Goal: Transaction & Acquisition: Download file/media

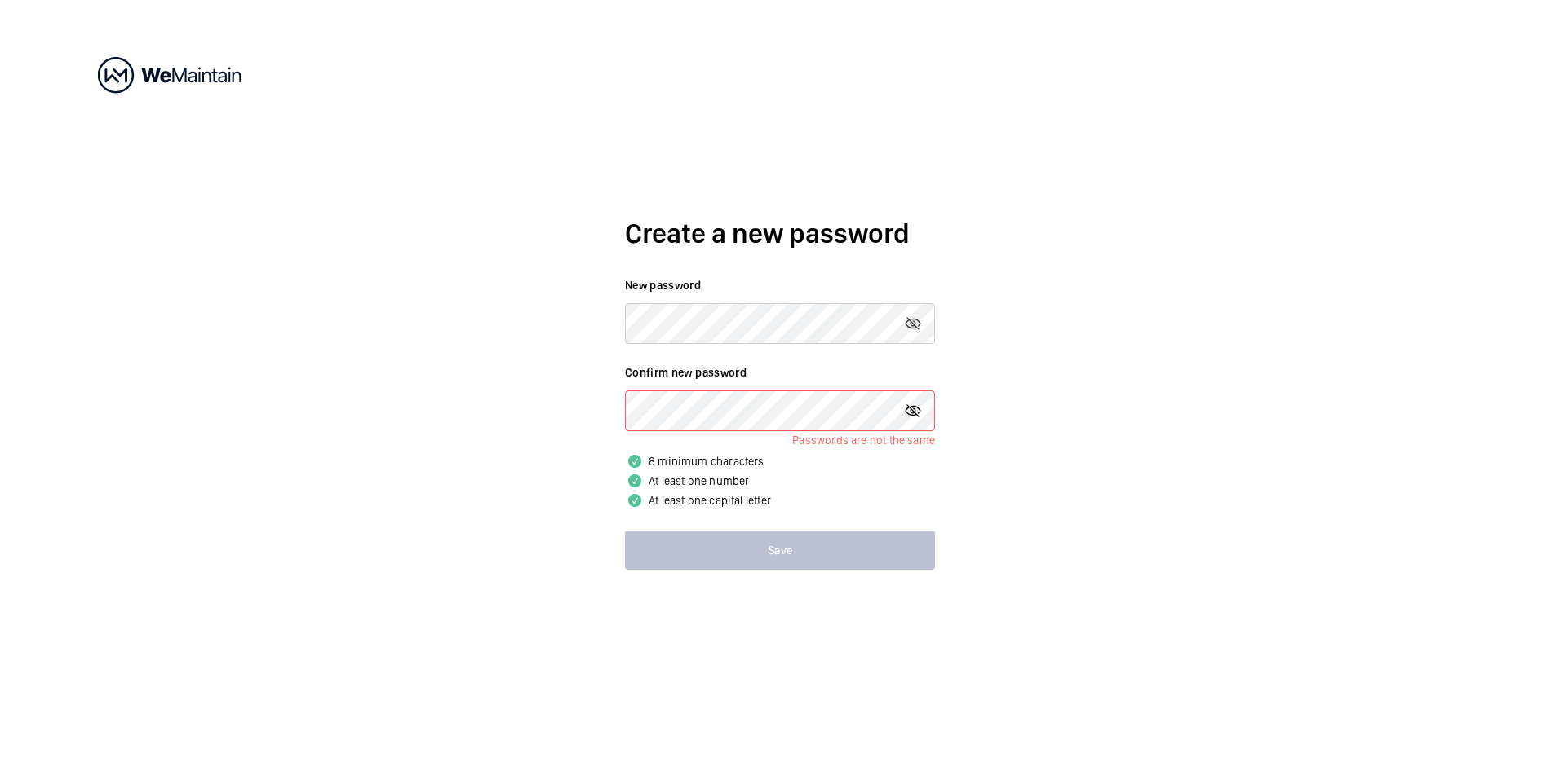
click at [910, 408] on mat-icon at bounding box center [913, 411] width 20 height 20
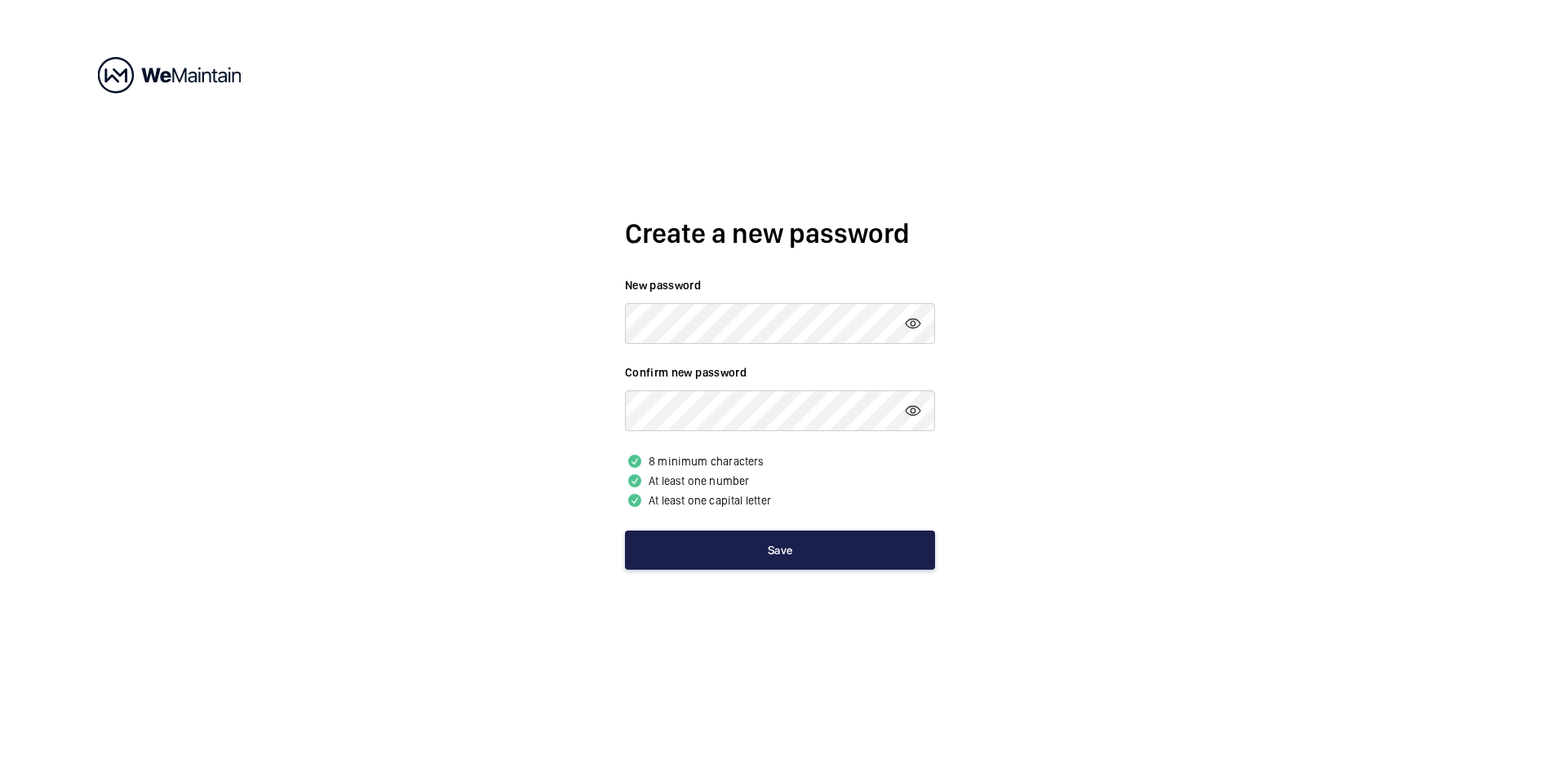
click at [812, 559] on button "Save" at bounding box center [780, 550] width 310 height 39
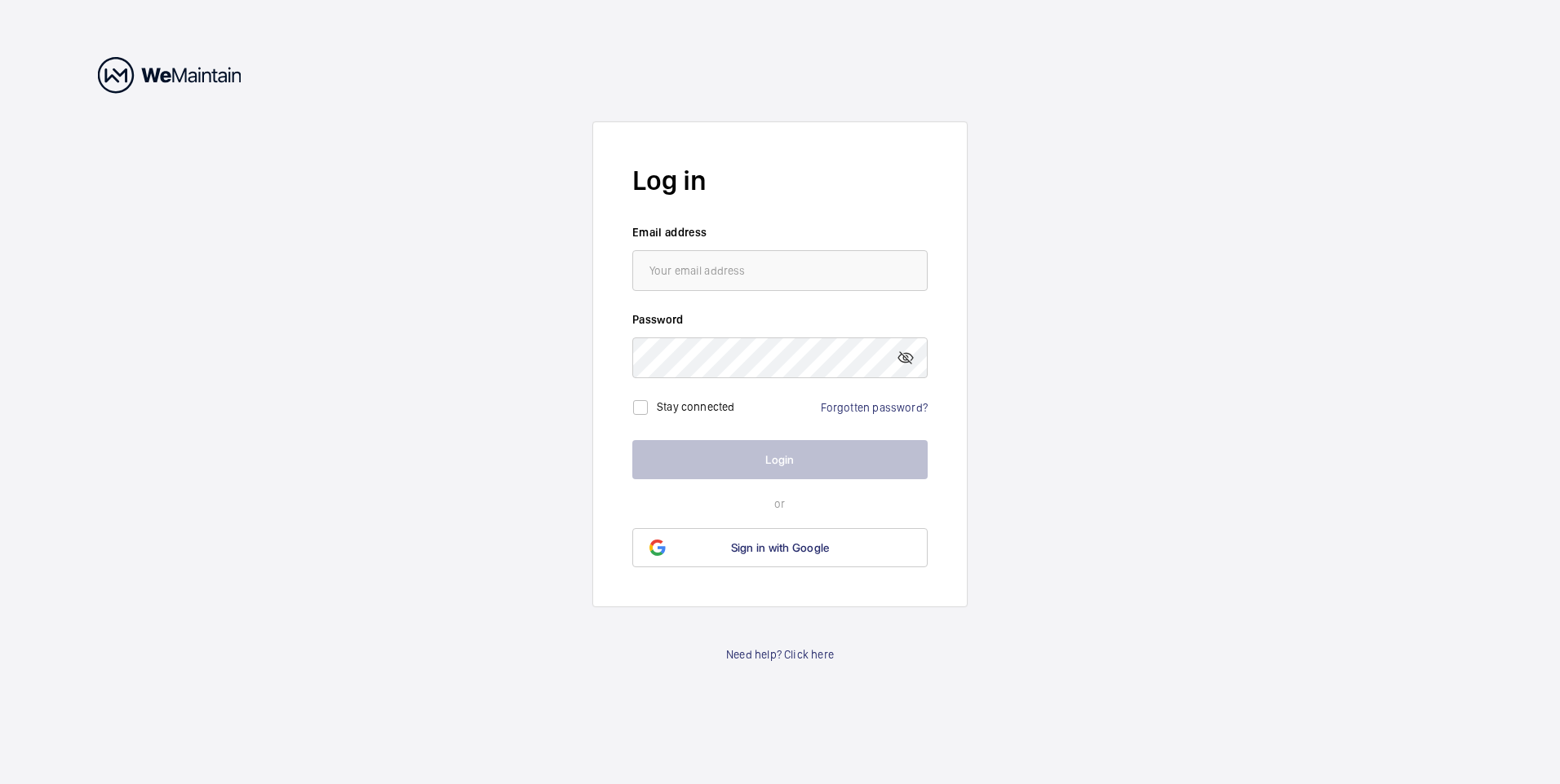
type input "[PERSON_NAME][EMAIL_ADDRESS][DOMAIN_NAME]"
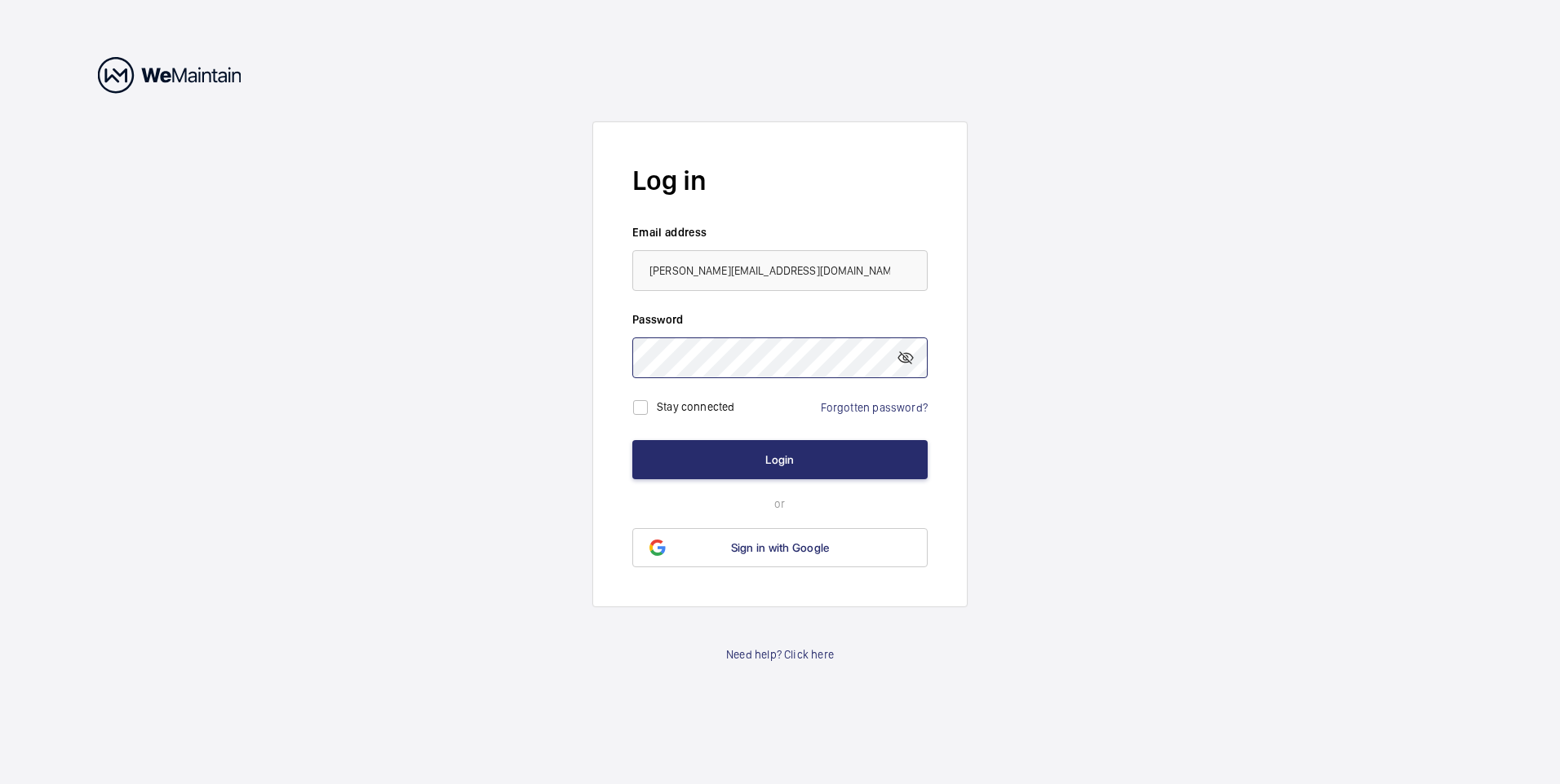
click at [632, 440] on button "Login" at bounding box center [780, 460] width 295 height 39
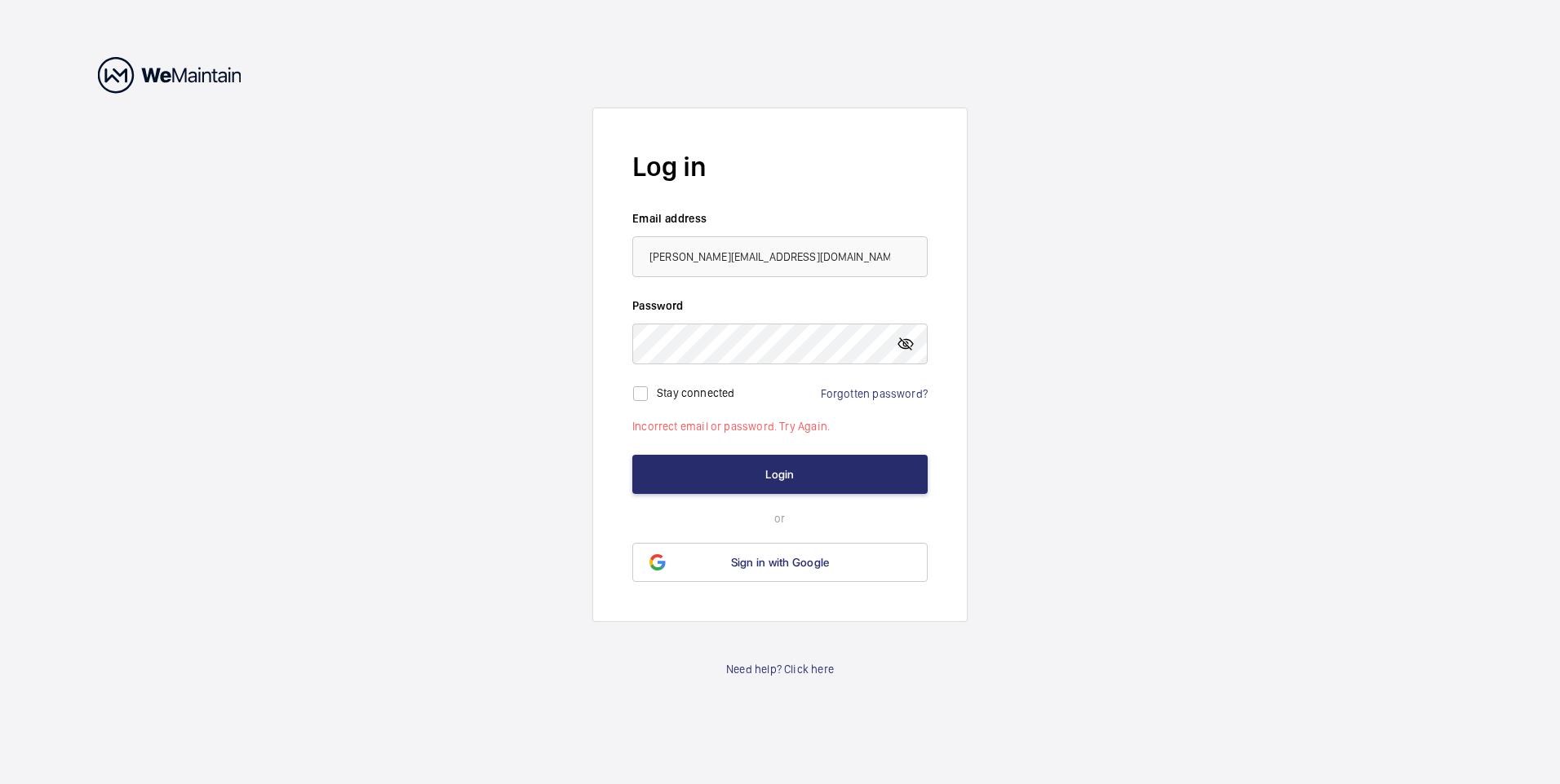
click at [910, 345] on mat-icon at bounding box center [905, 344] width 20 height 20
click at [632, 455] on button "Login" at bounding box center [780, 474] width 295 height 39
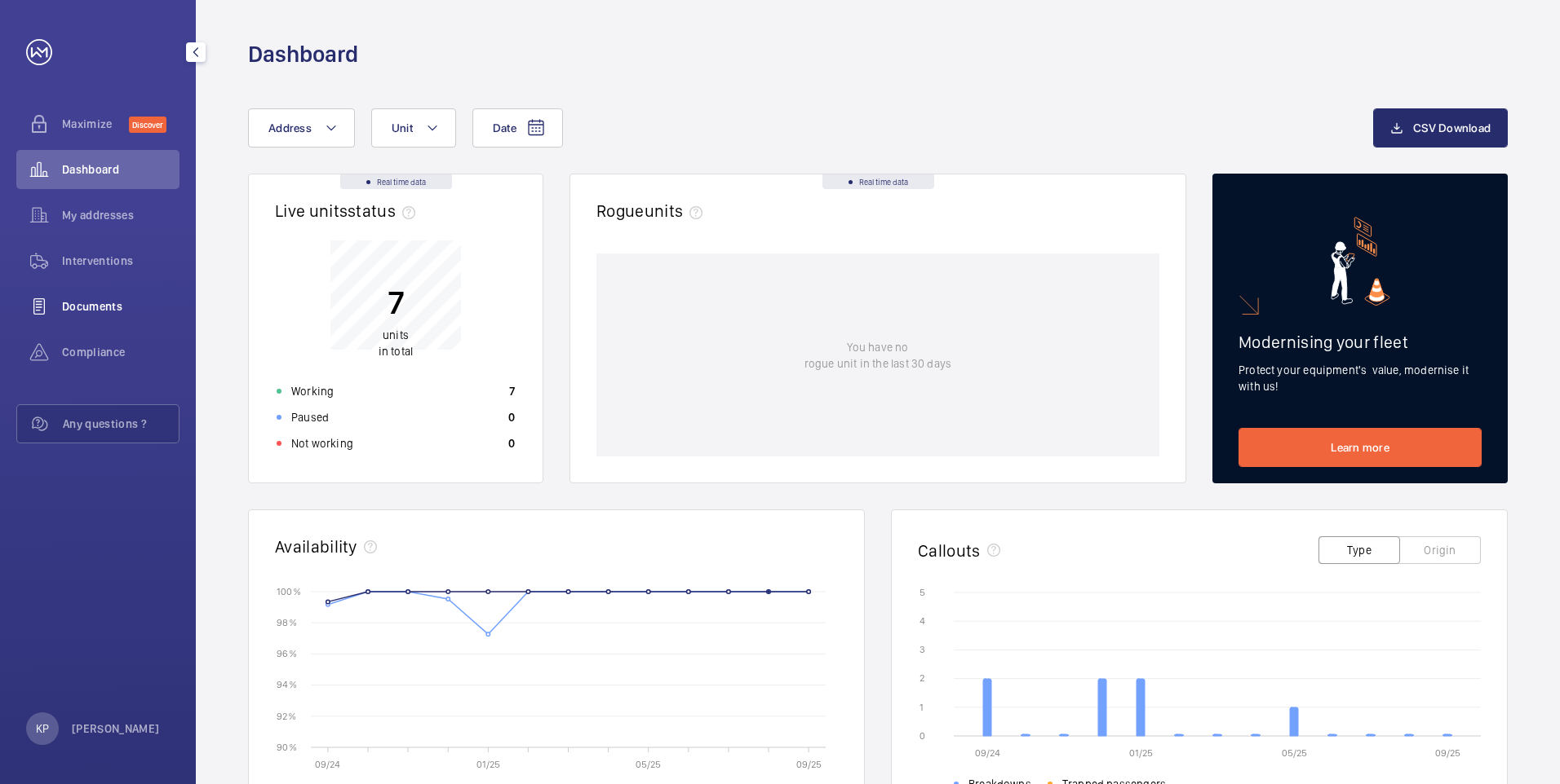
click at [87, 305] on span "Documents" at bounding box center [121, 306] width 118 height 16
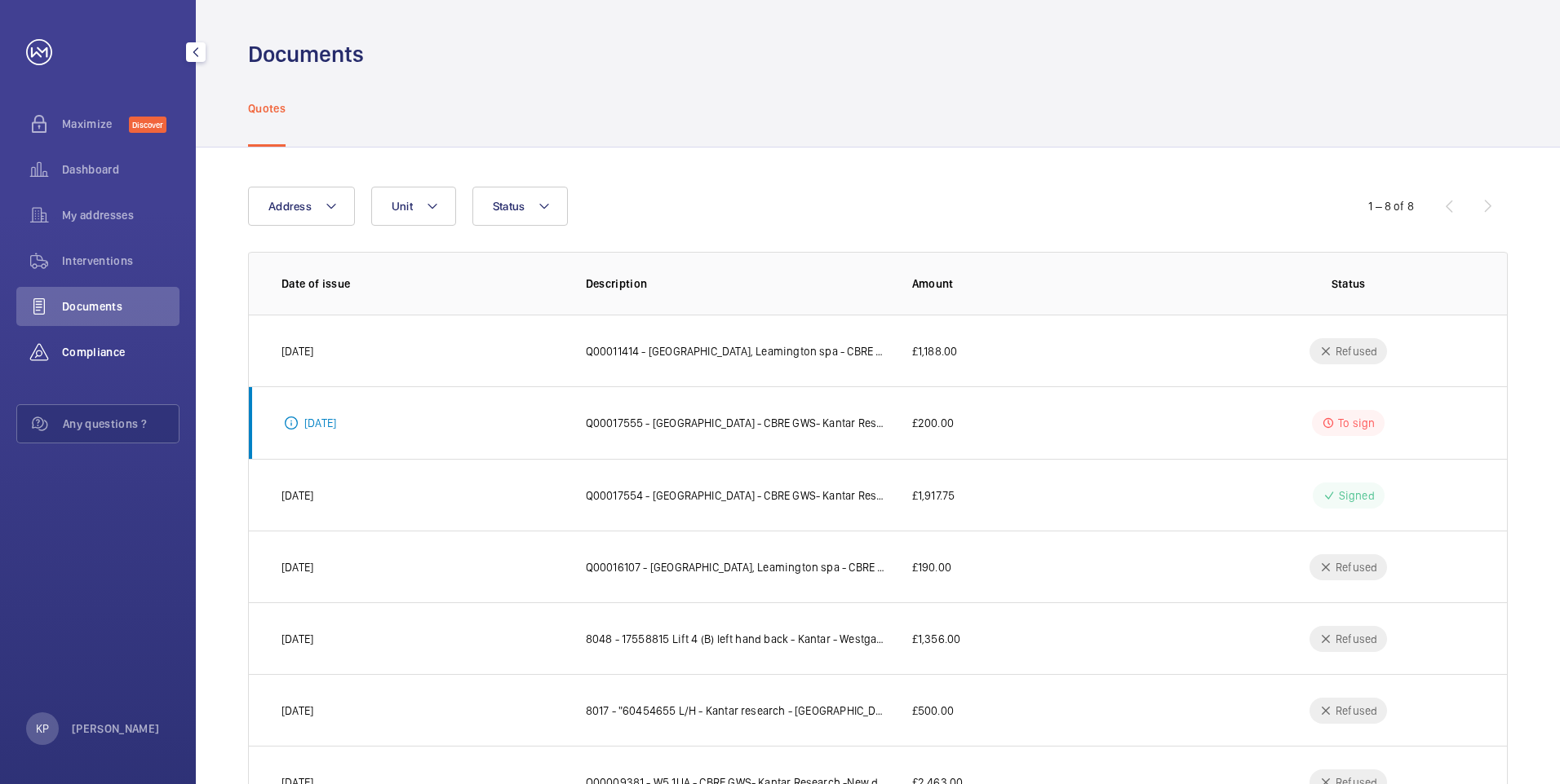
click at [98, 345] on span "Compliance" at bounding box center [121, 352] width 118 height 16
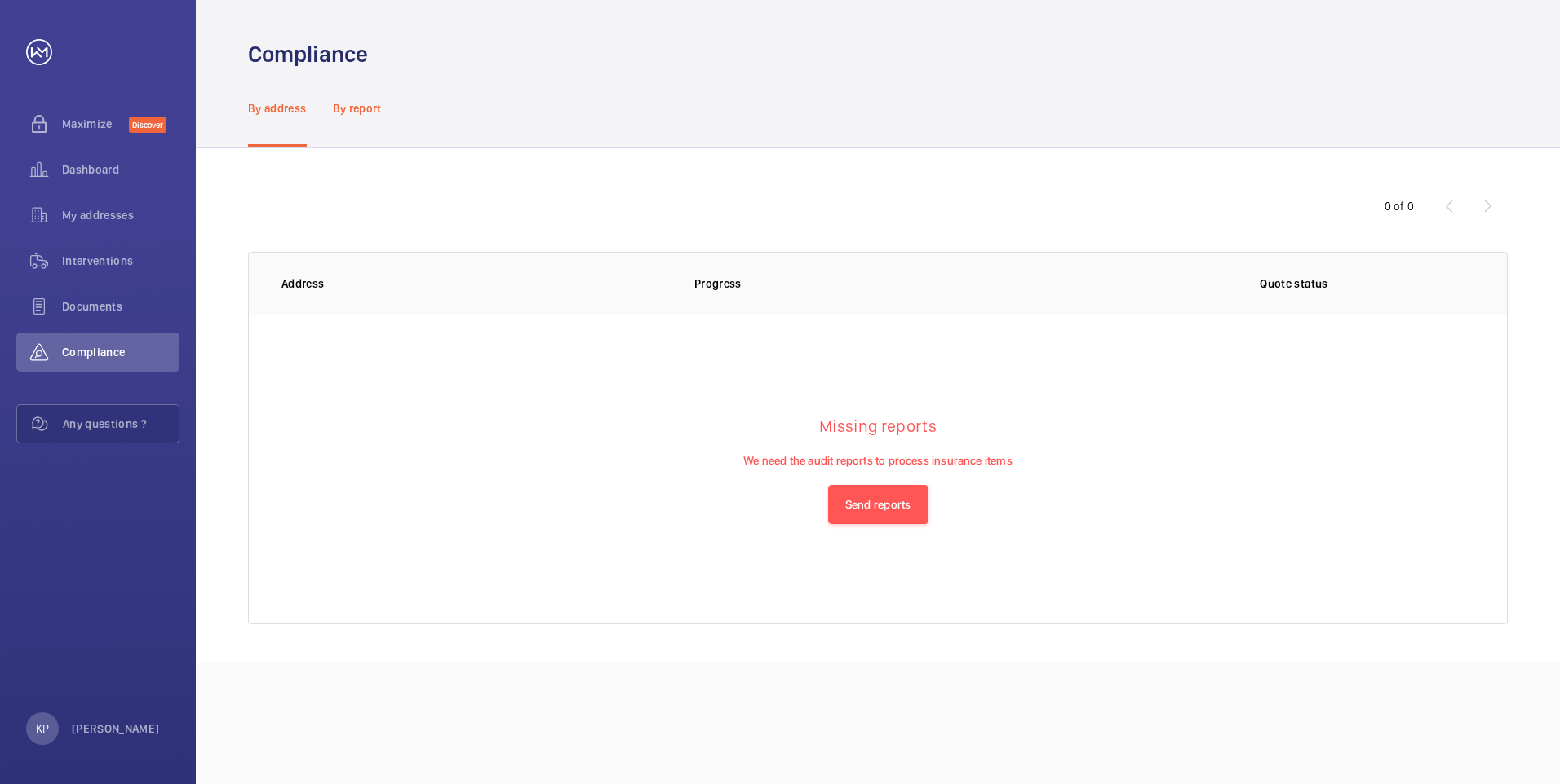
click at [363, 118] on div "By report" at bounding box center [357, 108] width 49 height 78
click at [74, 172] on span "Dashboard" at bounding box center [121, 170] width 118 height 16
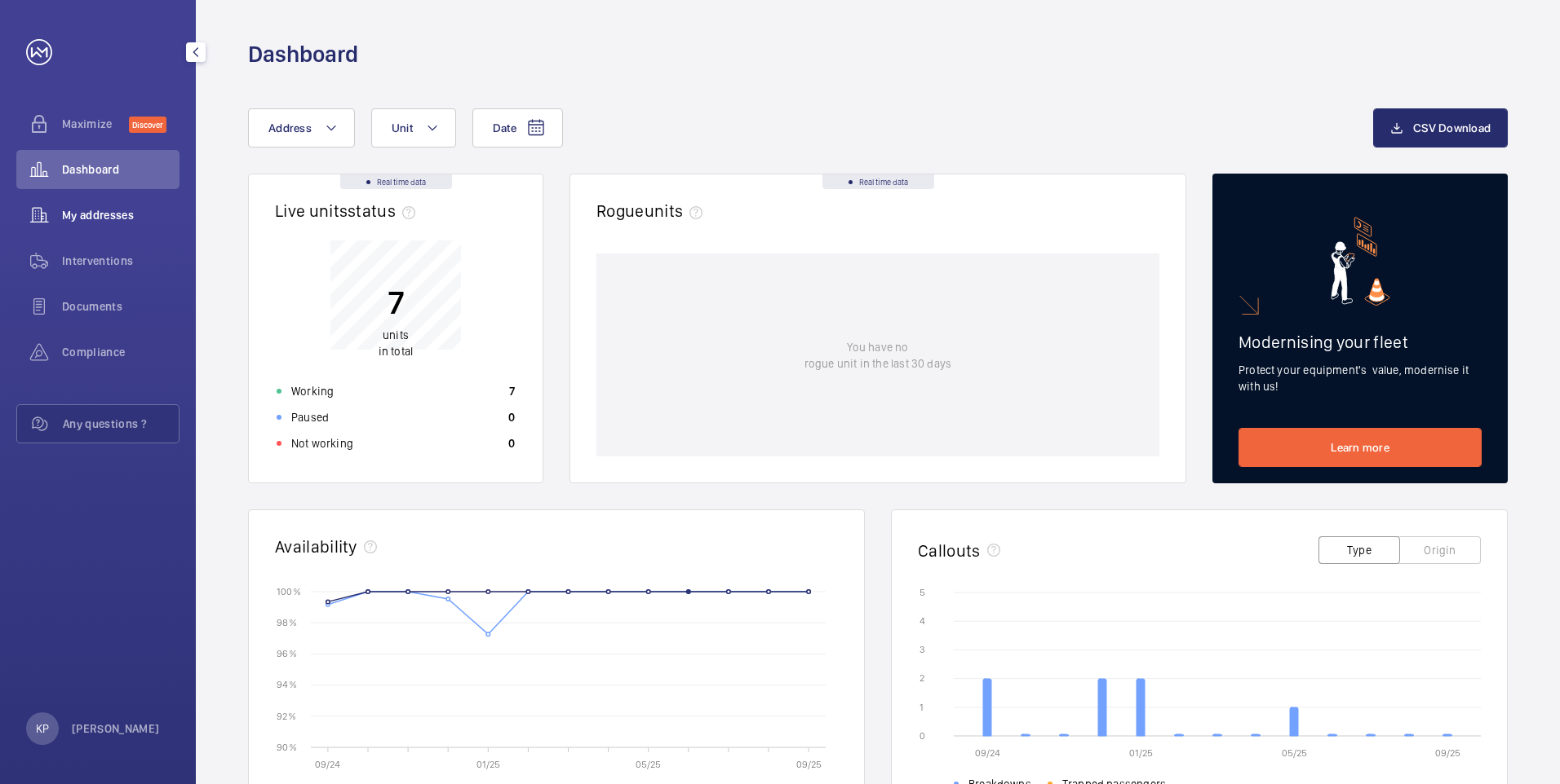
click at [116, 213] on span "My addresses" at bounding box center [121, 216] width 118 height 16
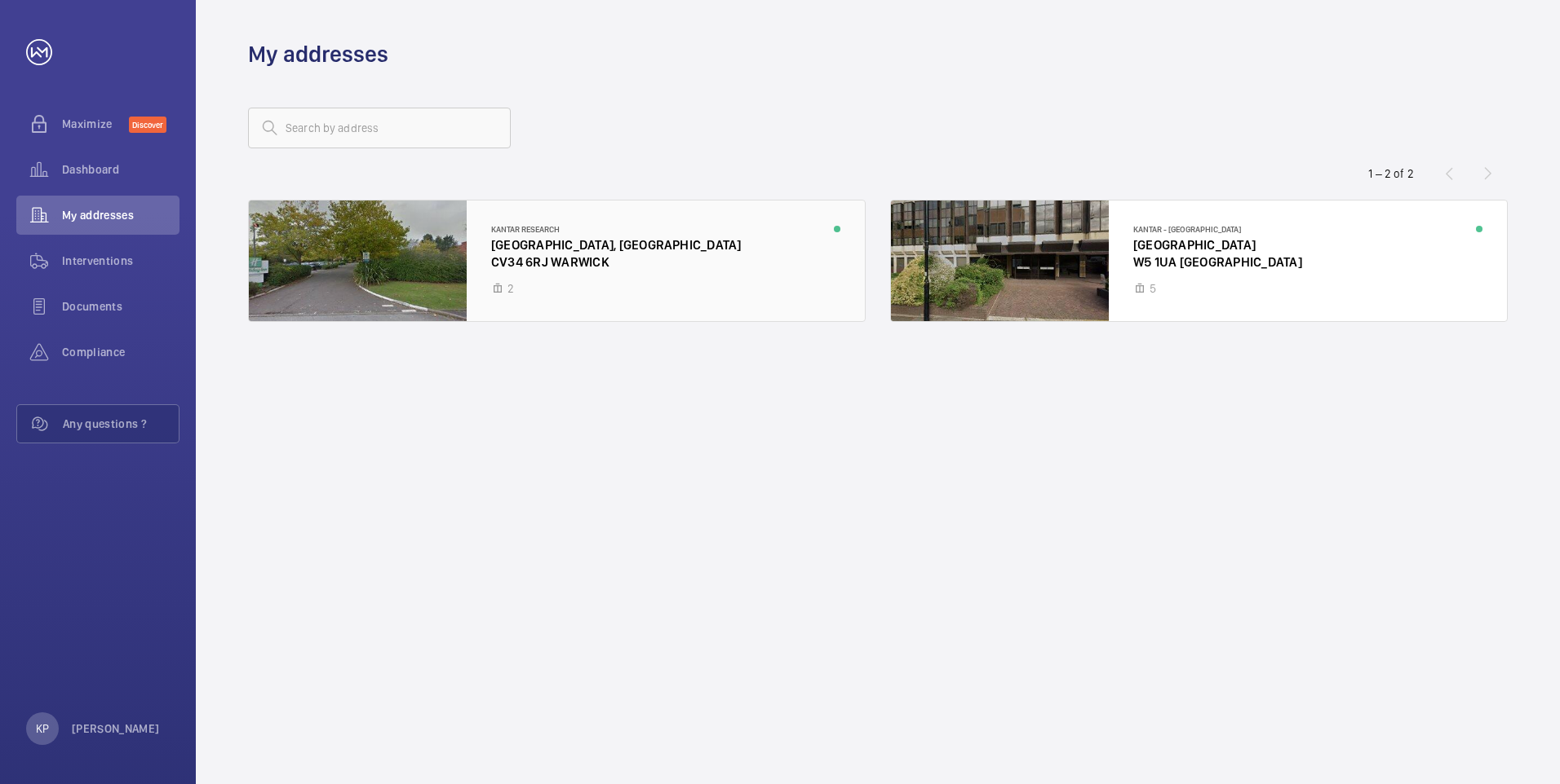
click at [701, 252] on div at bounding box center [557, 261] width 616 height 121
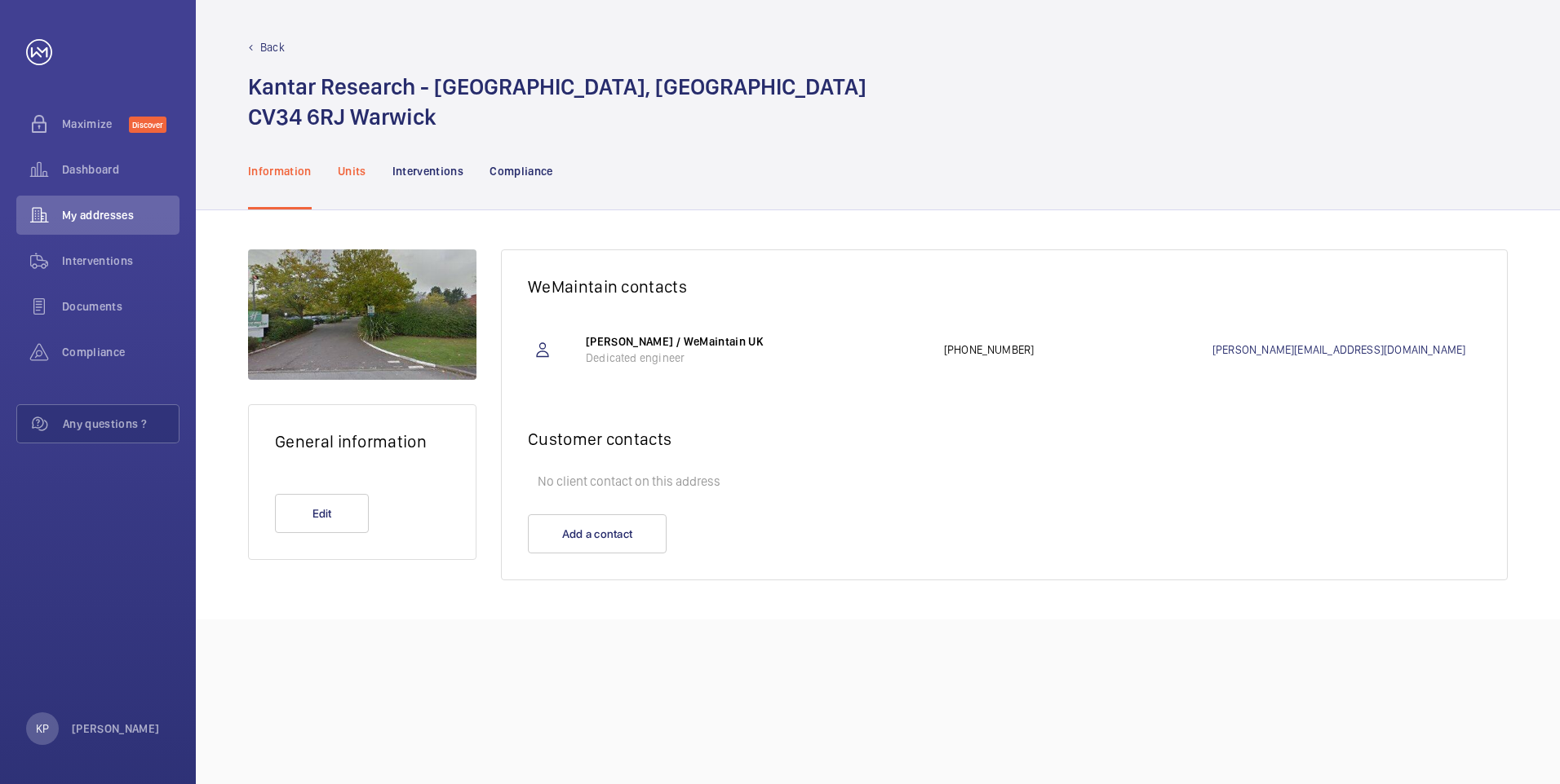
click at [357, 175] on p "Units" at bounding box center [351, 172] width 29 height 16
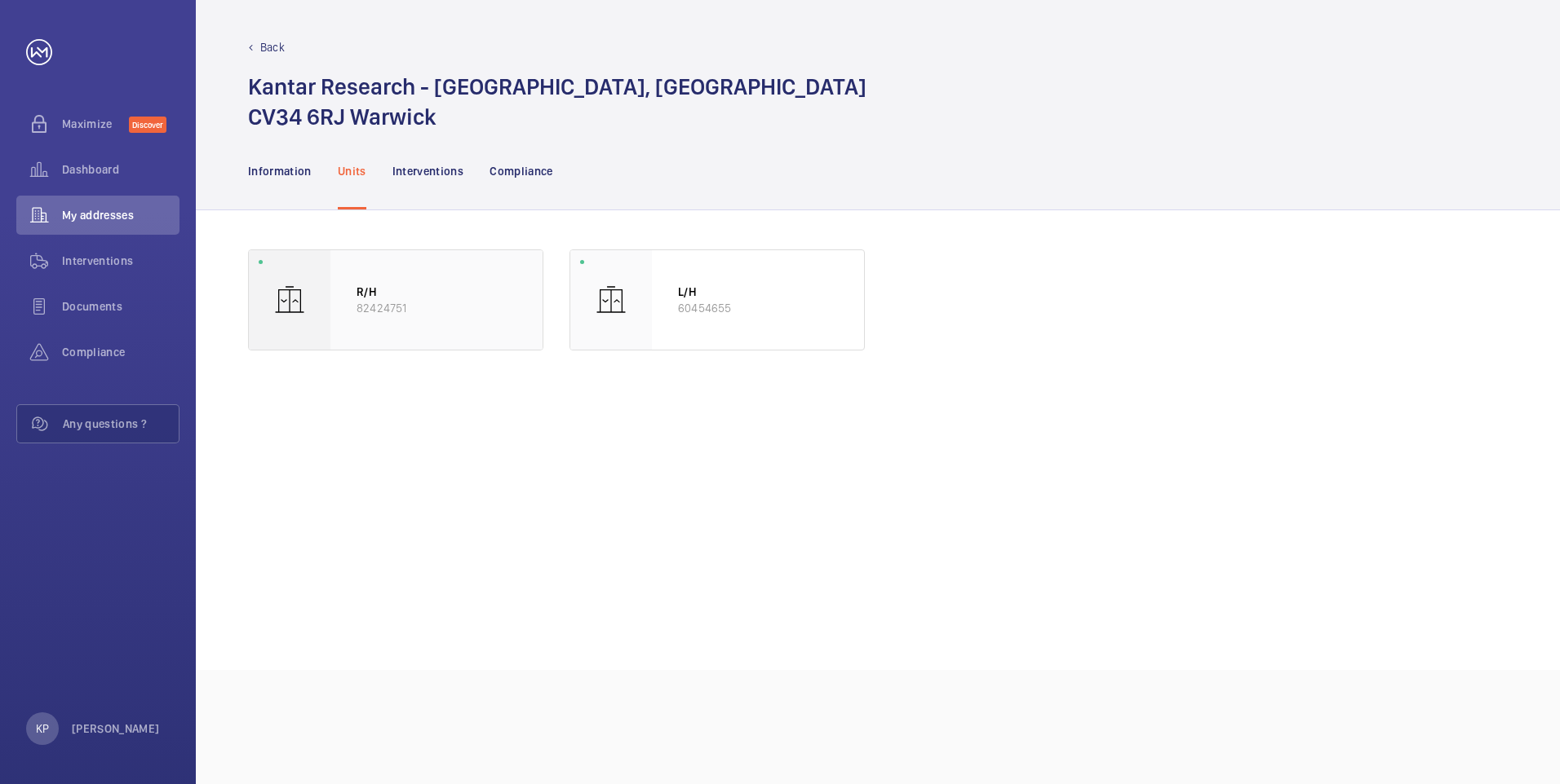
click at [390, 289] on p "R/H" at bounding box center [436, 292] width 160 height 16
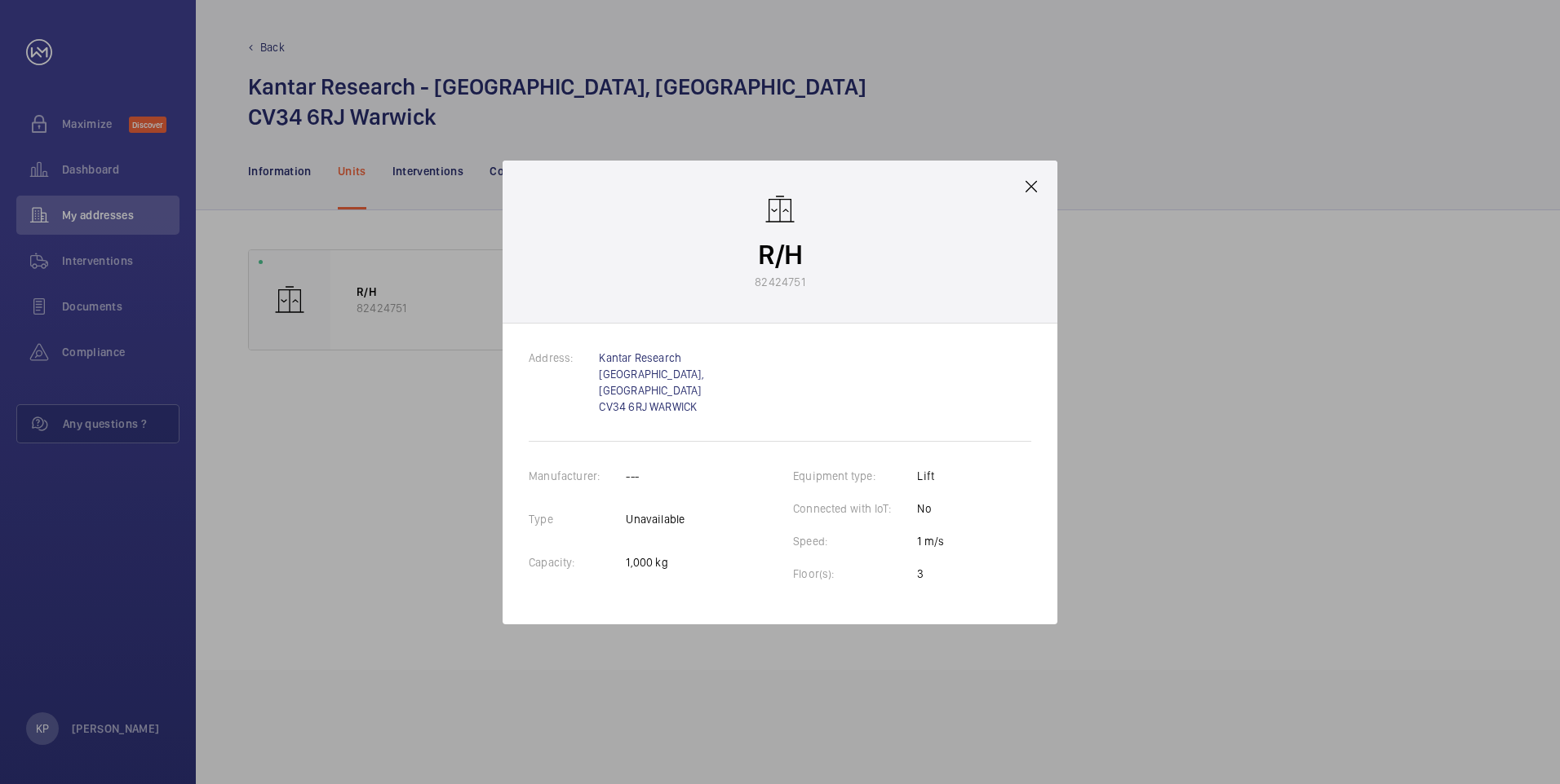
click at [1030, 190] on mat-icon at bounding box center [1031, 187] width 20 height 20
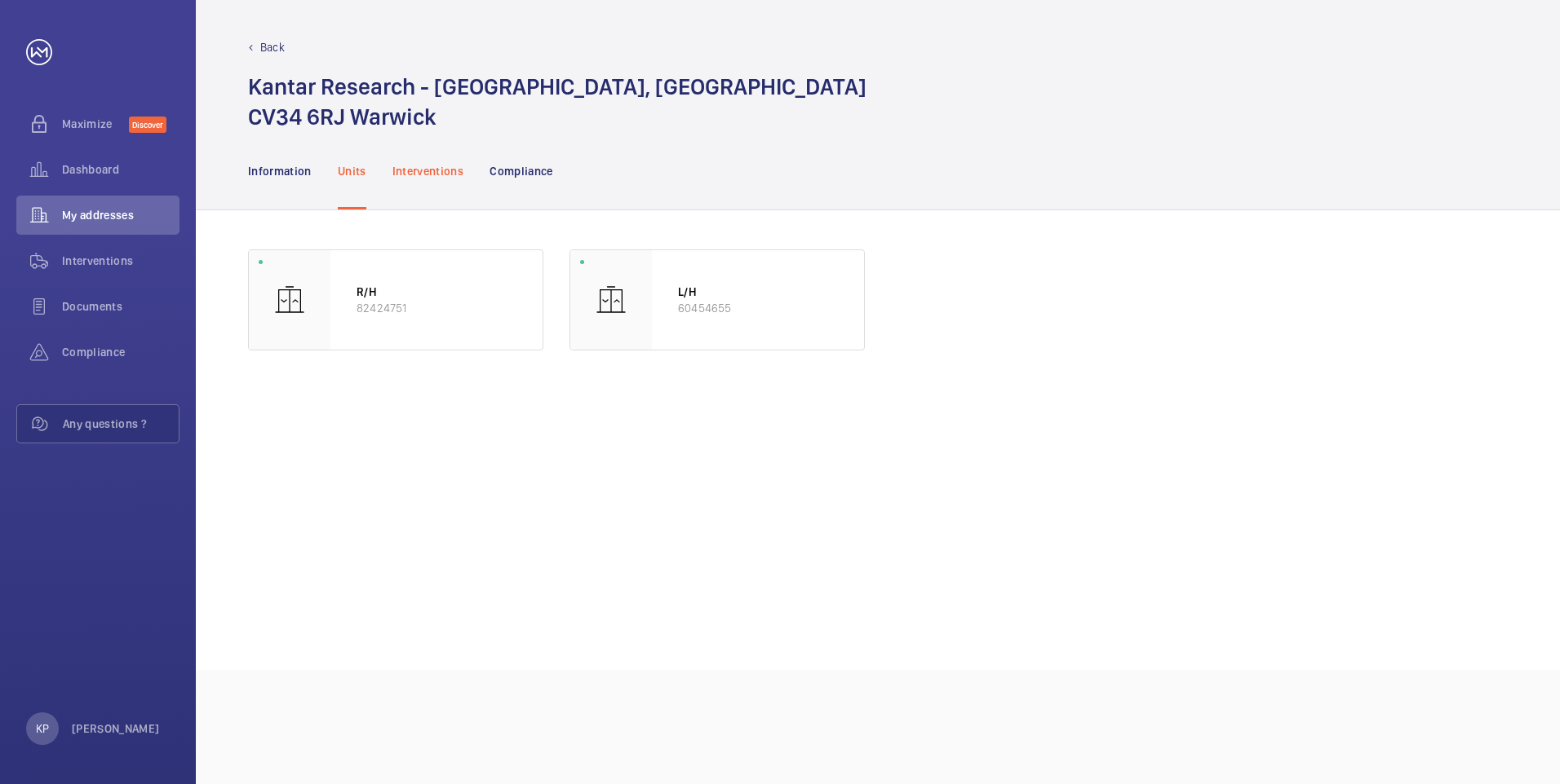
click at [422, 167] on p "Interventions" at bounding box center [428, 172] width 72 height 16
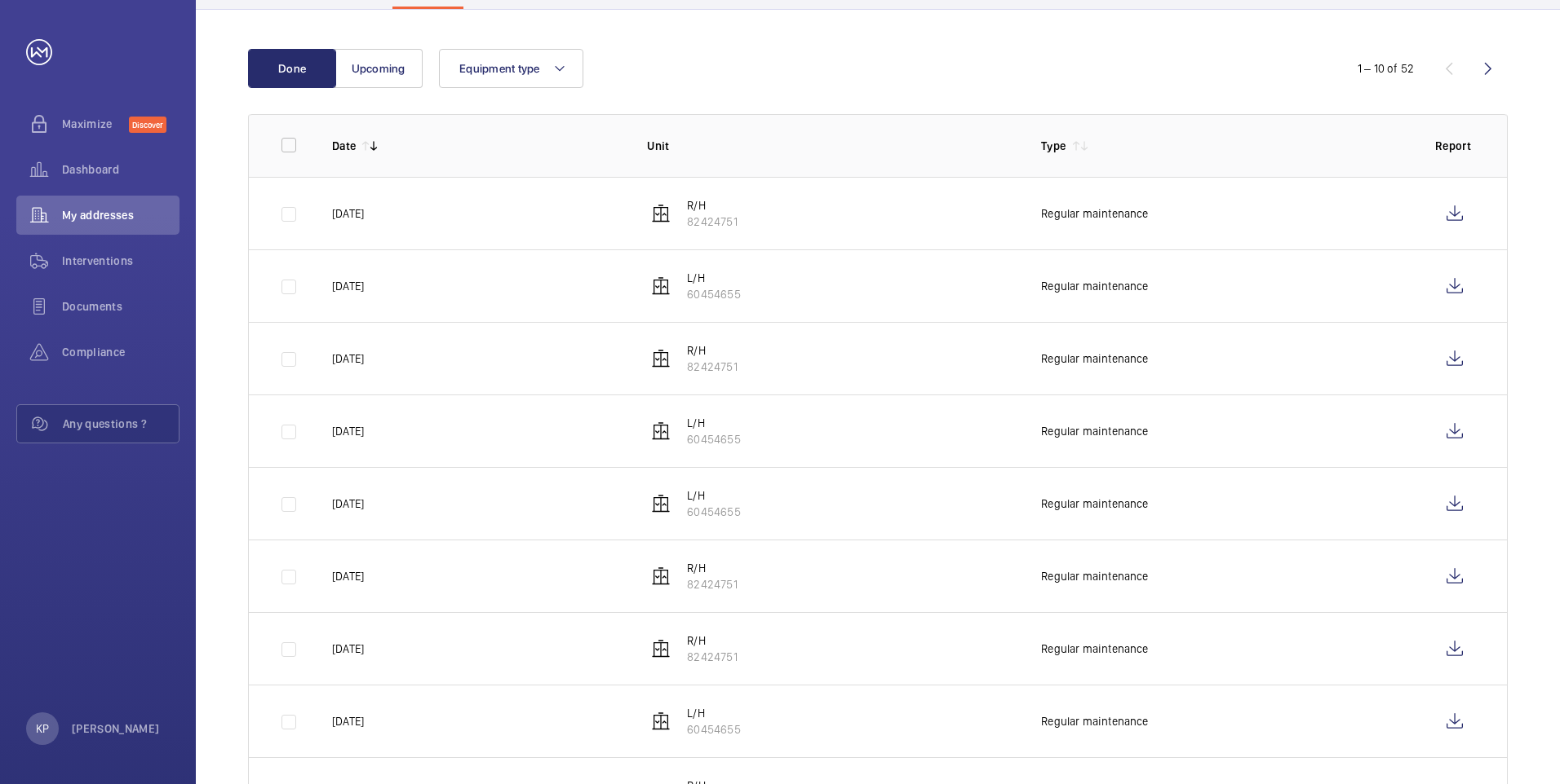
scroll to position [196, 0]
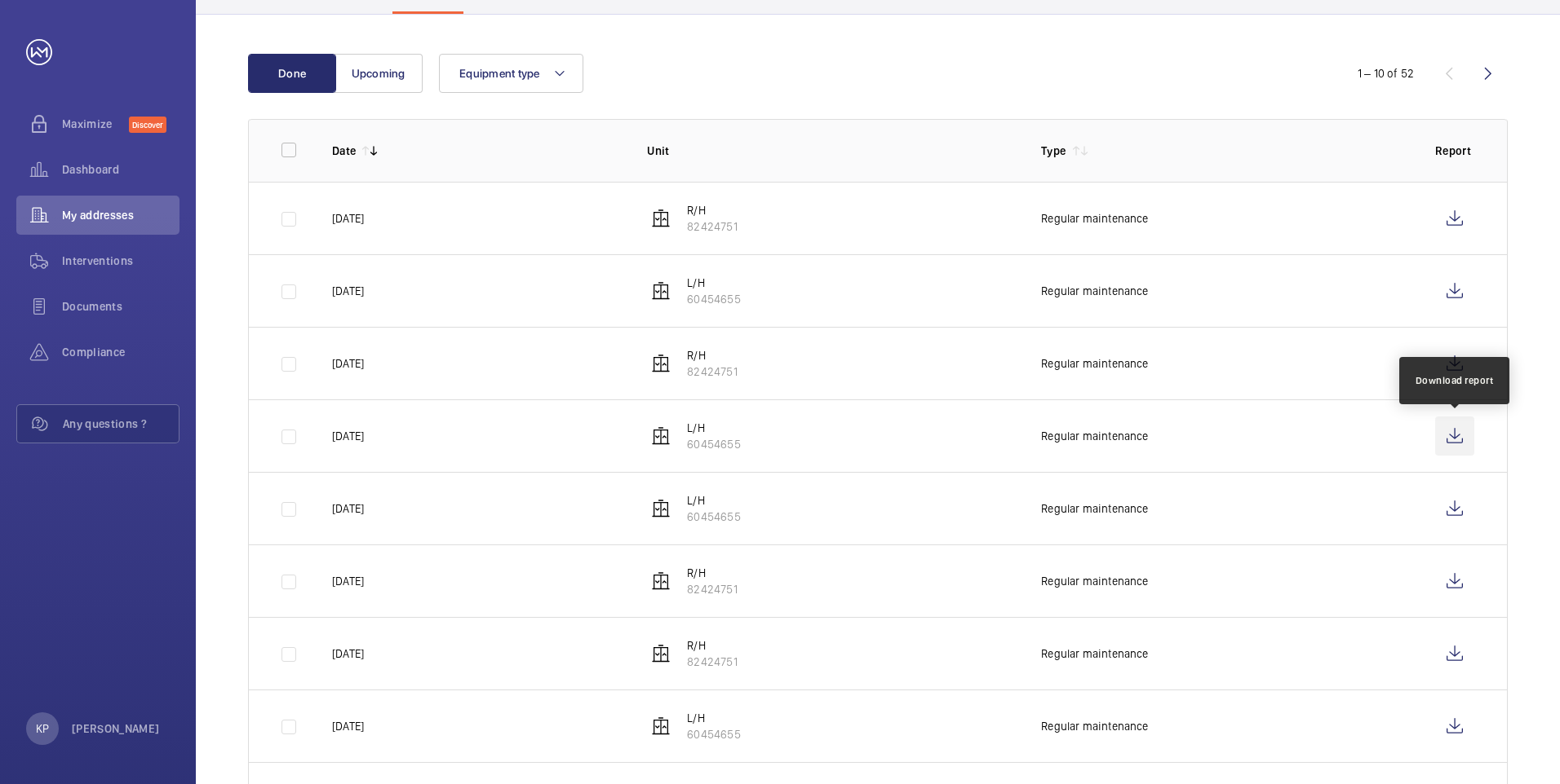
click at [1461, 434] on wm-front-icon-button at bounding box center [1455, 436] width 39 height 39
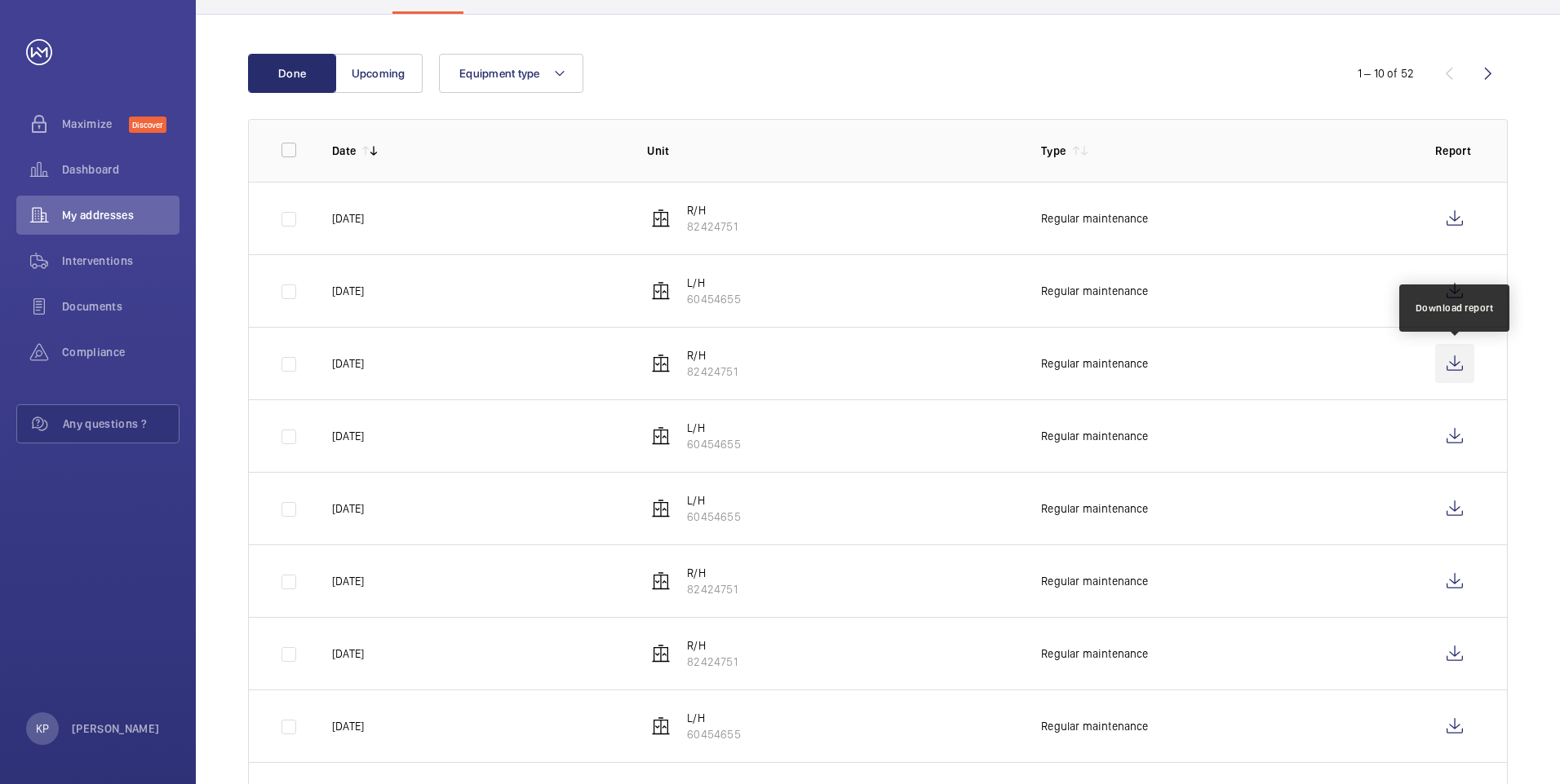
click at [1450, 359] on wm-front-icon-button at bounding box center [1455, 363] width 39 height 39
click at [1454, 354] on wm-front-icon-button at bounding box center [1455, 363] width 39 height 39
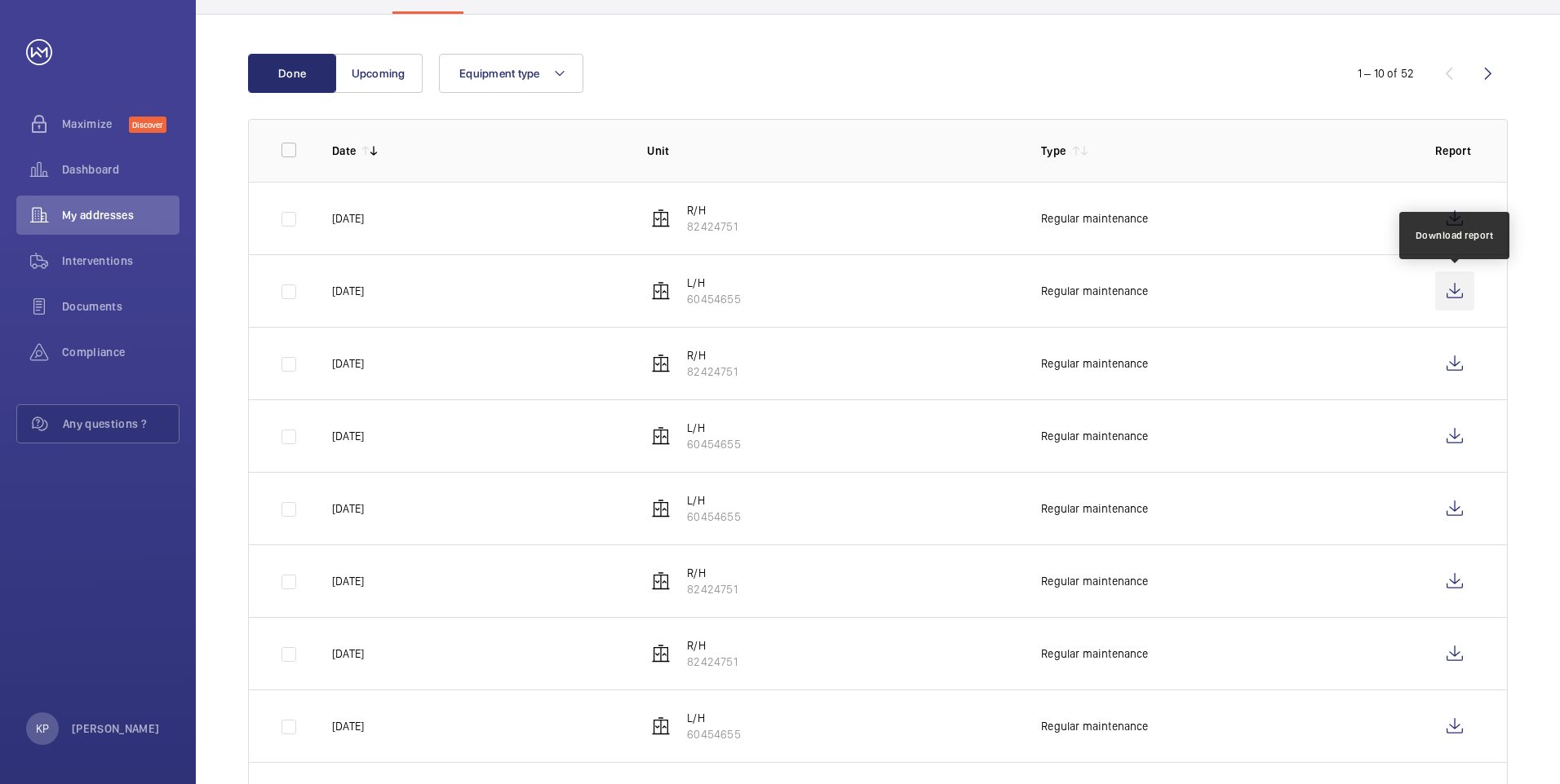
click at [1449, 292] on wm-front-icon-button at bounding box center [1455, 291] width 39 height 39
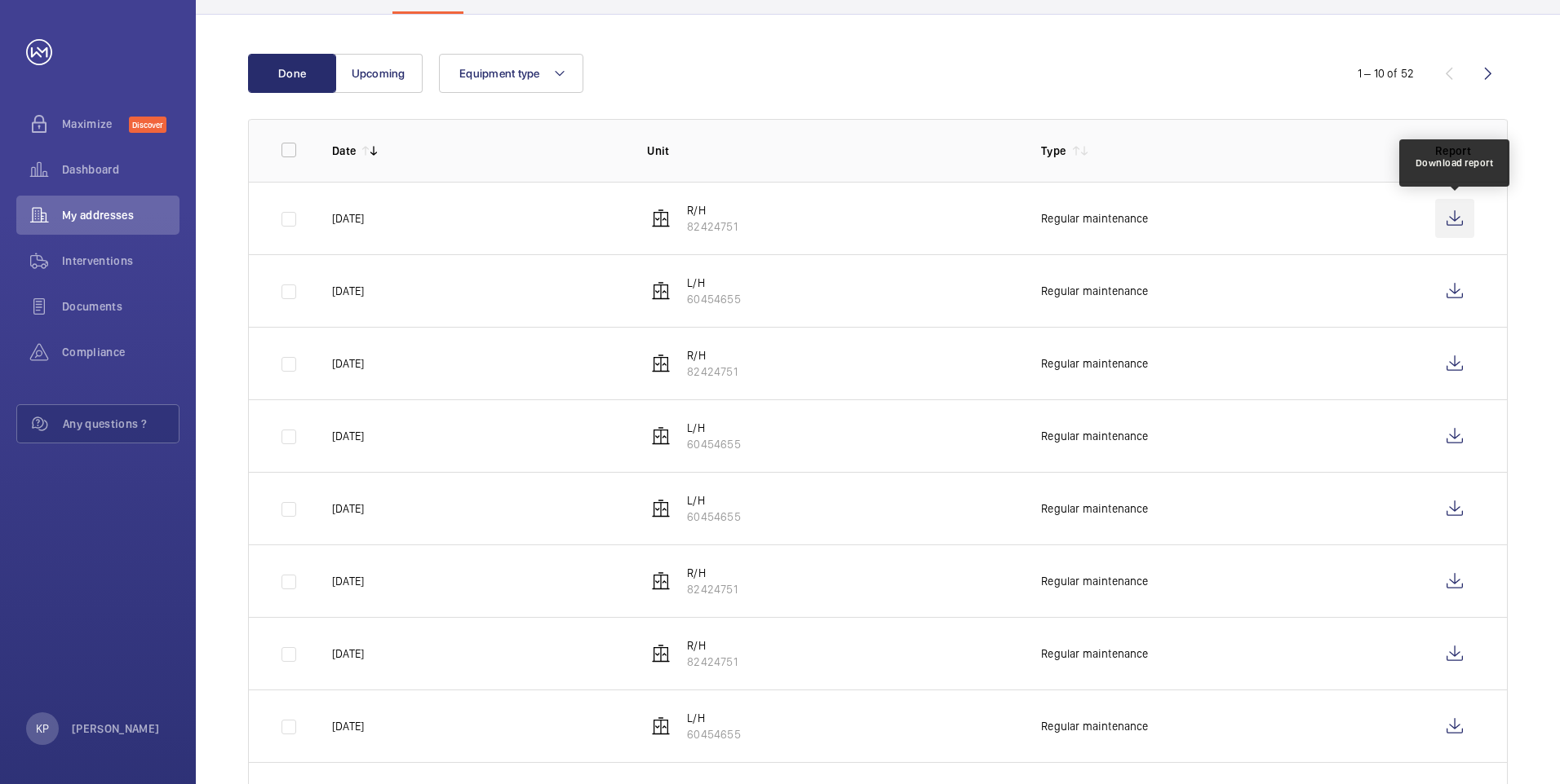
click at [1459, 213] on wm-front-icon-button at bounding box center [1455, 219] width 39 height 39
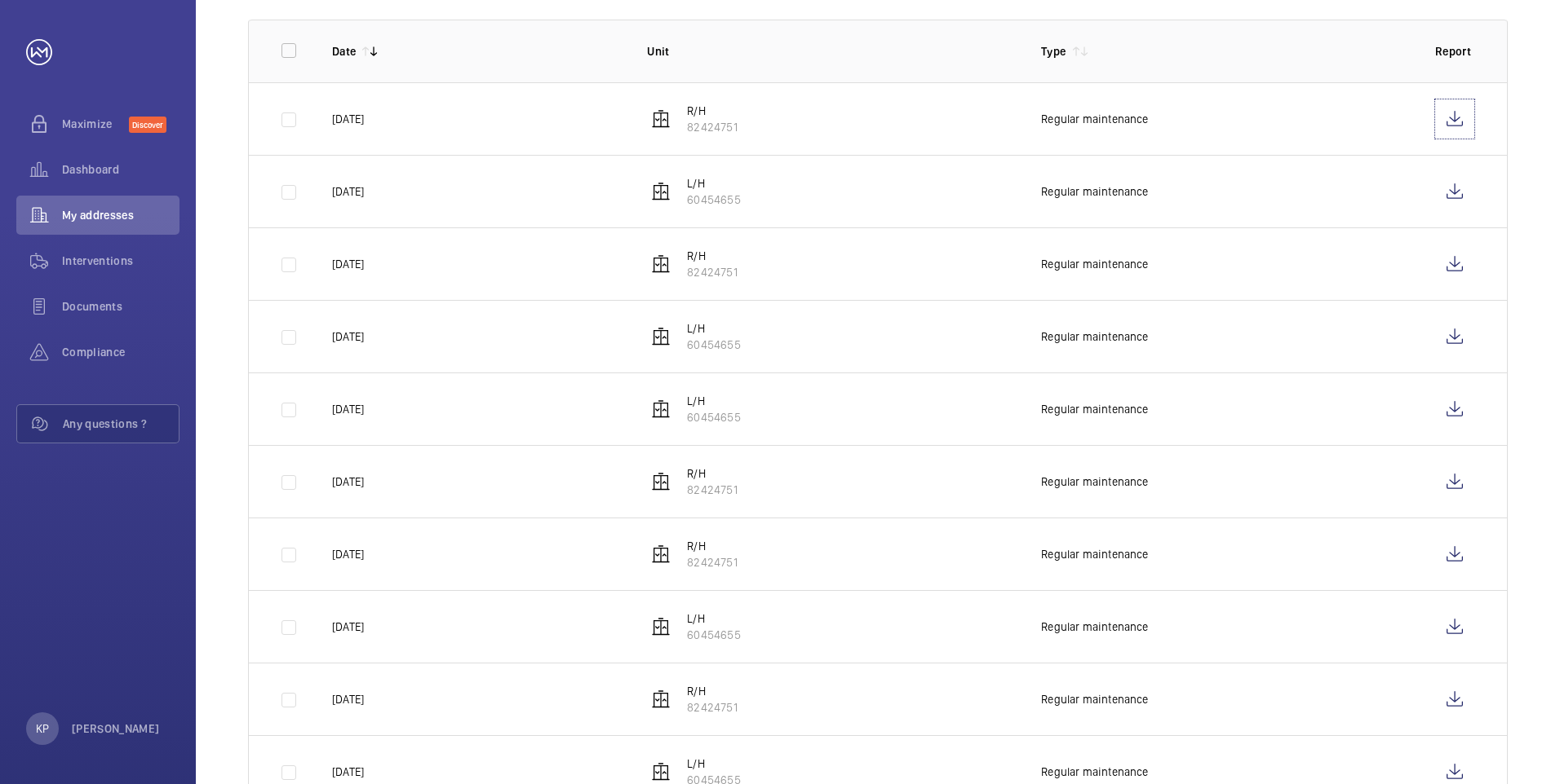
scroll to position [359, 0]
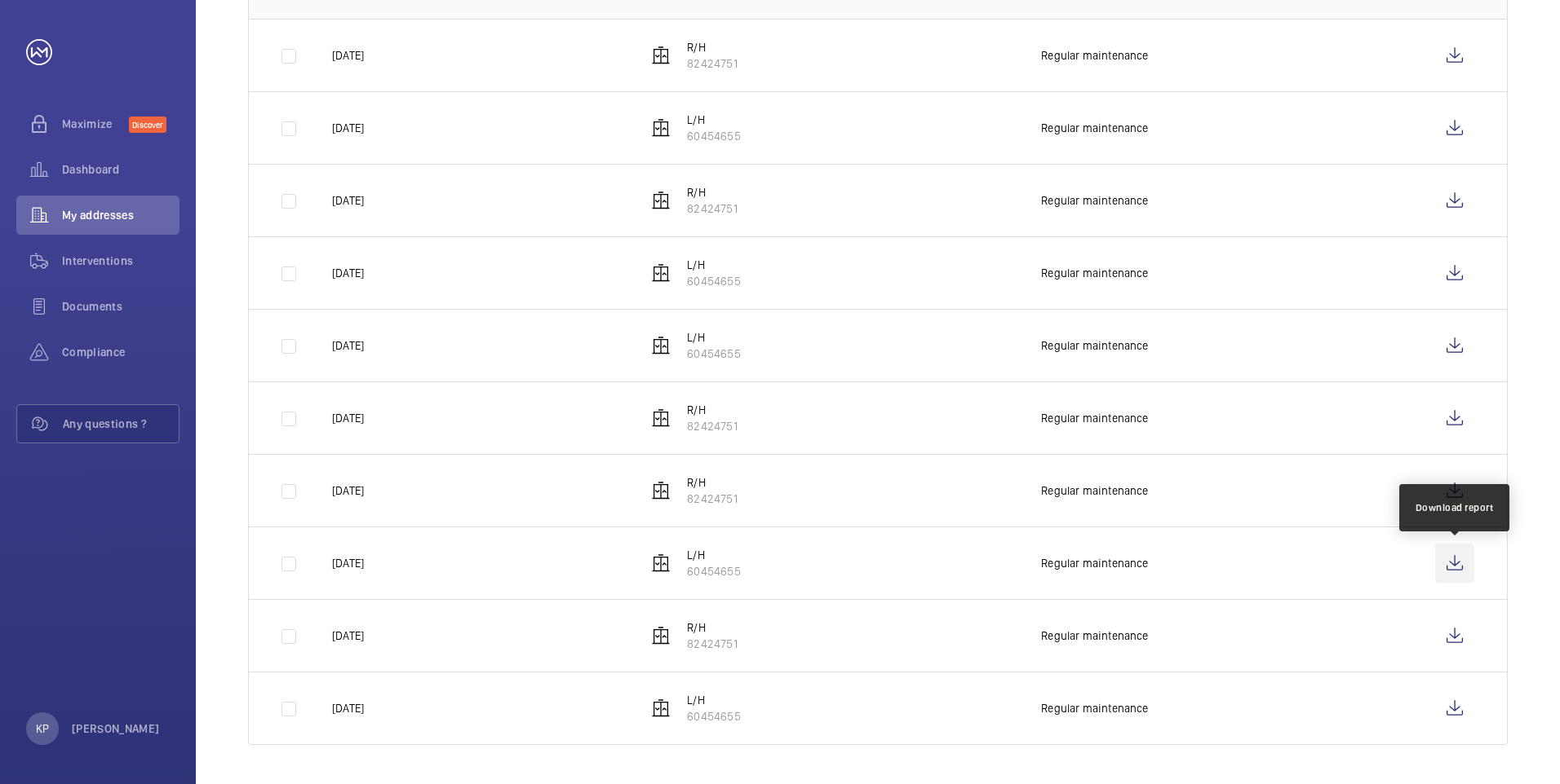
click at [1452, 562] on wm-front-icon-button at bounding box center [1455, 564] width 39 height 39
click at [1454, 497] on wm-front-icon-button at bounding box center [1455, 491] width 39 height 39
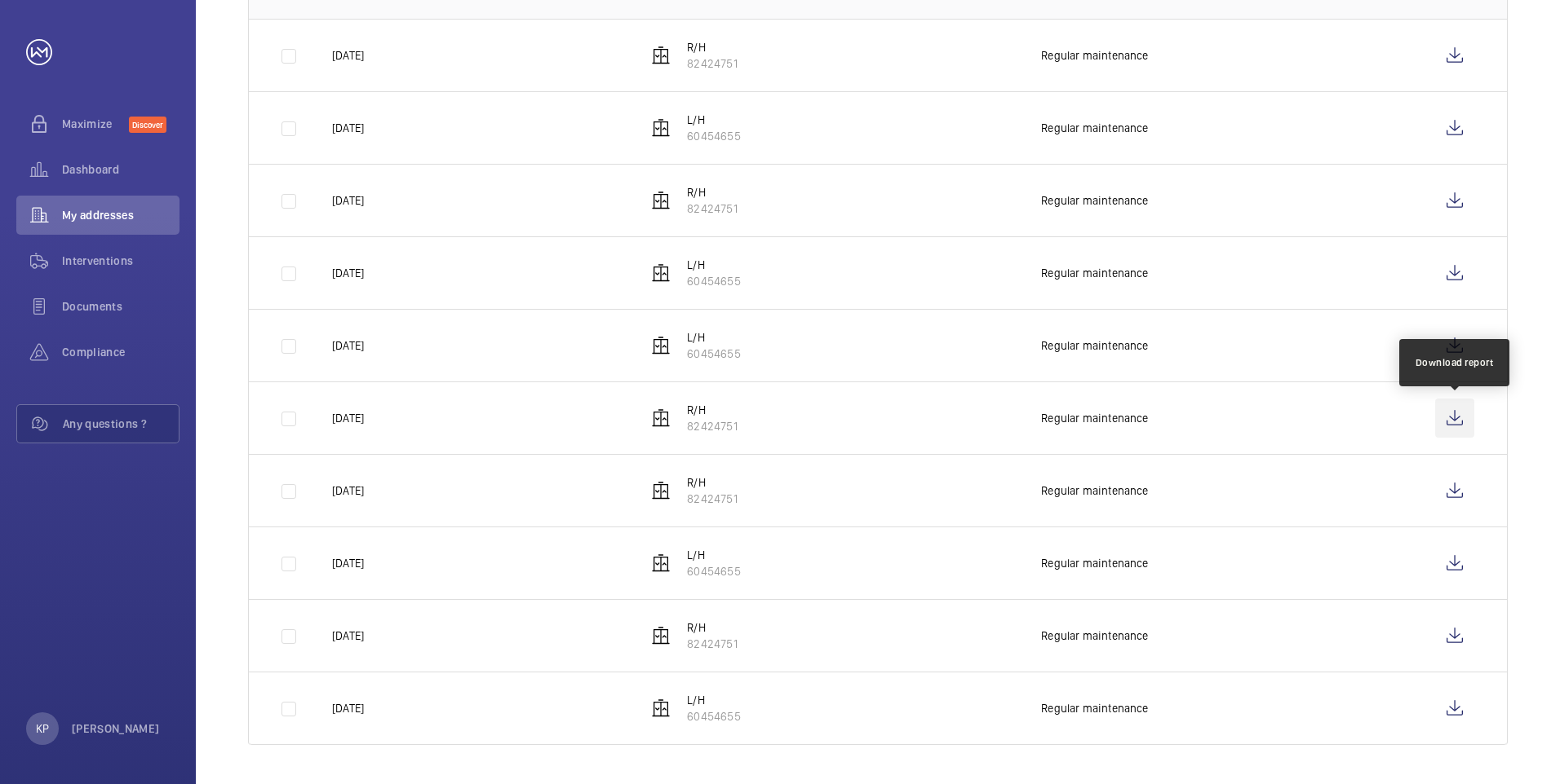
click at [1462, 419] on wm-front-icon-button at bounding box center [1455, 418] width 39 height 39
click at [1468, 421] on wm-front-icon-button at bounding box center [1455, 418] width 39 height 39
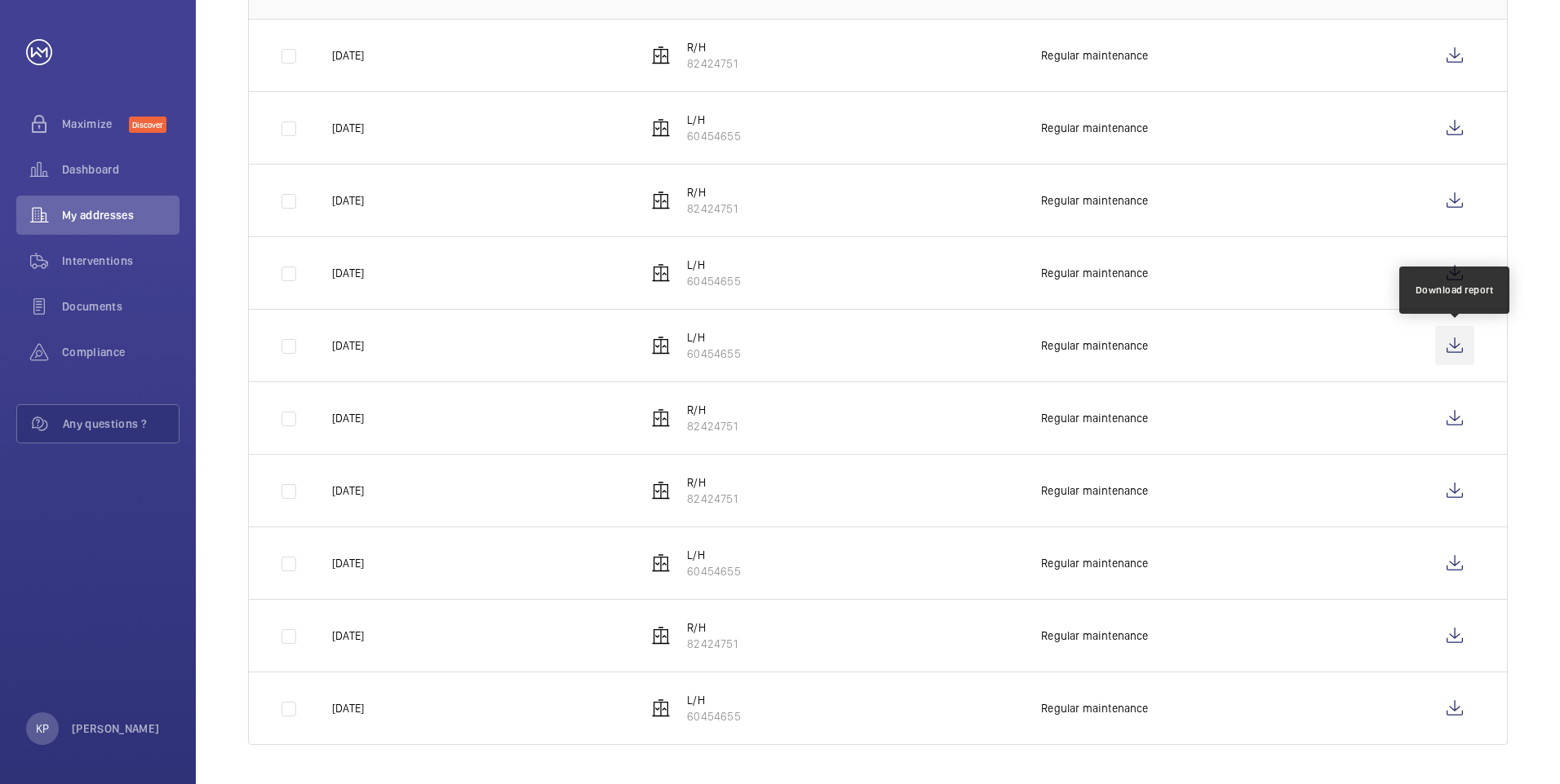
click at [1472, 354] on wm-front-icon-button at bounding box center [1455, 345] width 39 height 39
